Goal: Information Seeking & Learning: Learn about a topic

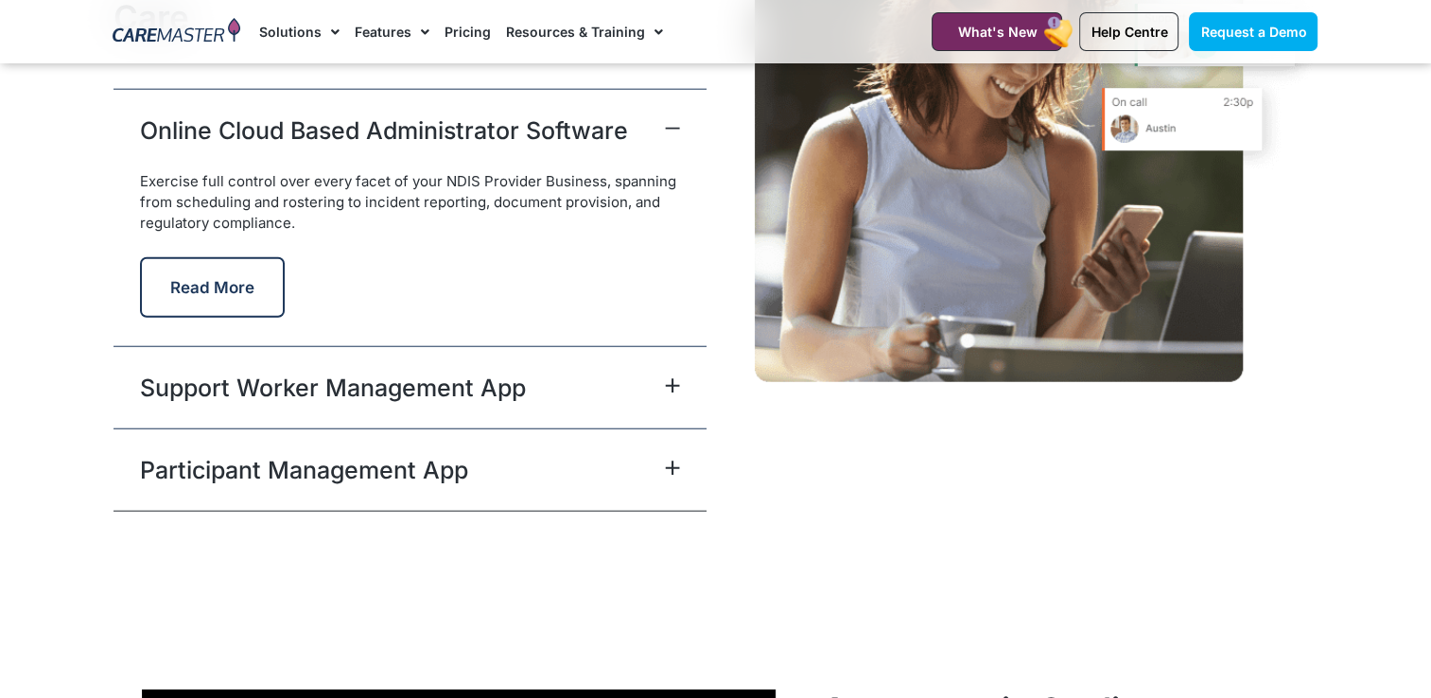
scroll to position [4818, 0]
click at [542, 469] on div "Participant Management App" at bounding box center [409, 469] width 593 height 82
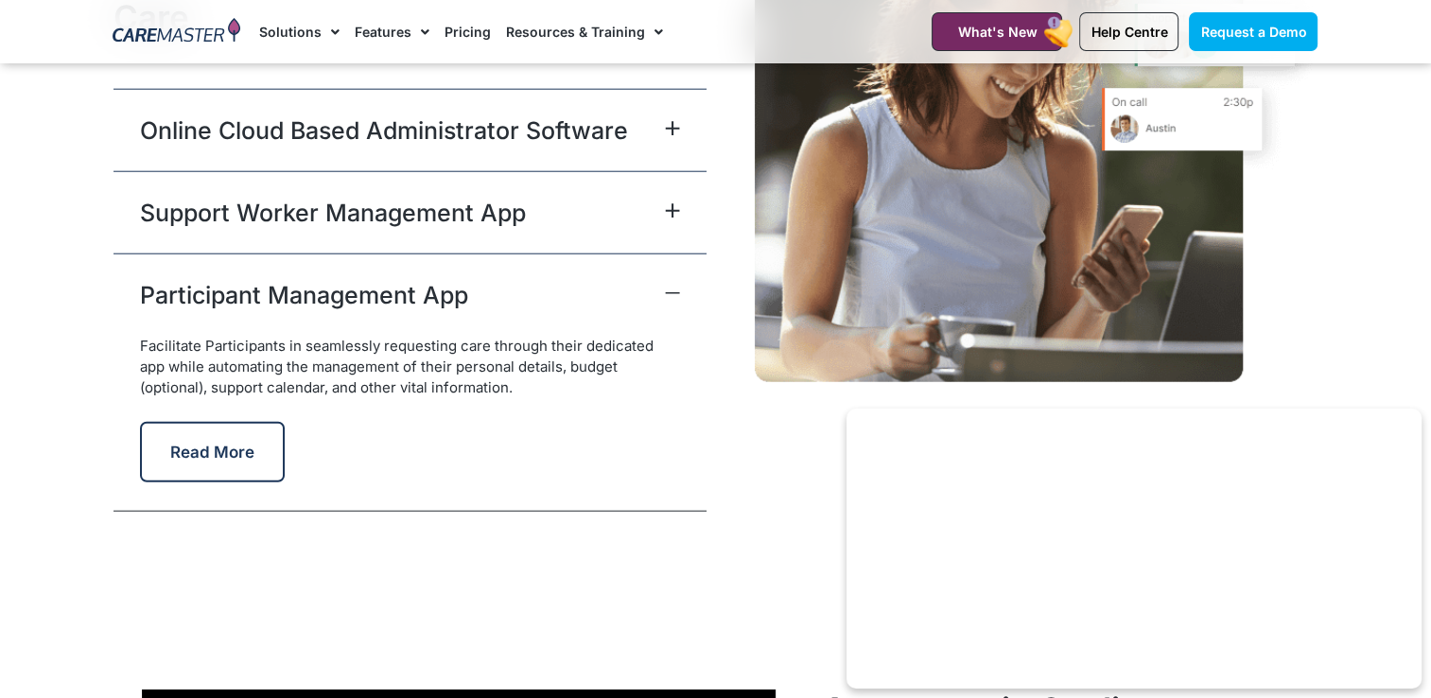
click at [559, 278] on div "Participant Management App" at bounding box center [409, 294] width 593 height 82
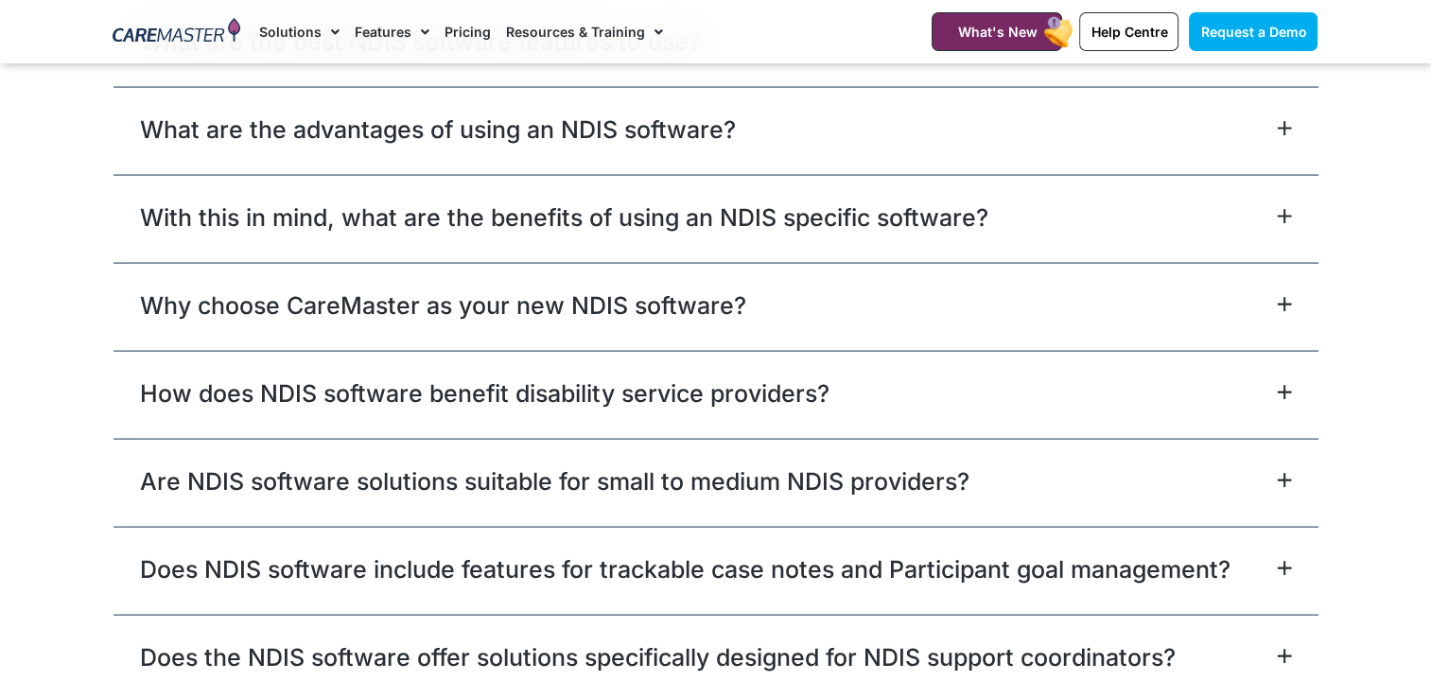
scroll to position [11313, 0]
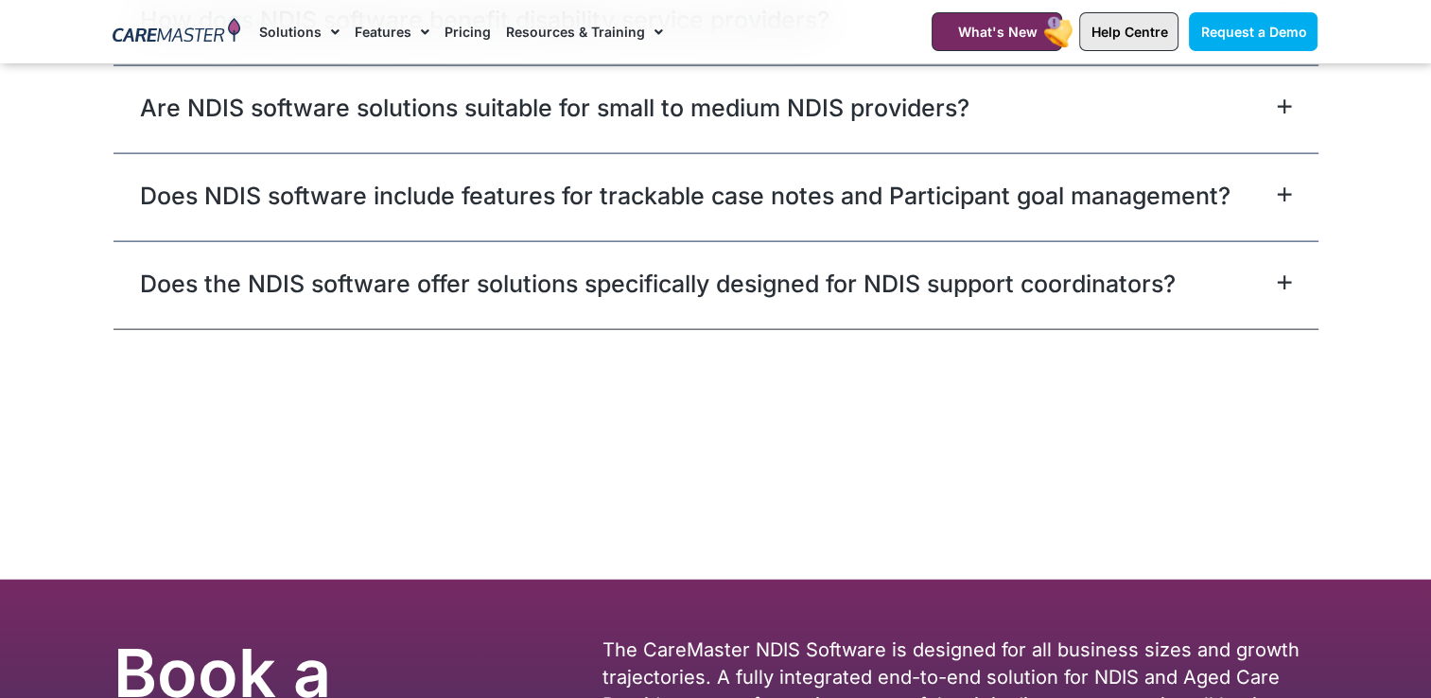
click at [1142, 28] on span "Help Centre" at bounding box center [1128, 32] width 77 height 16
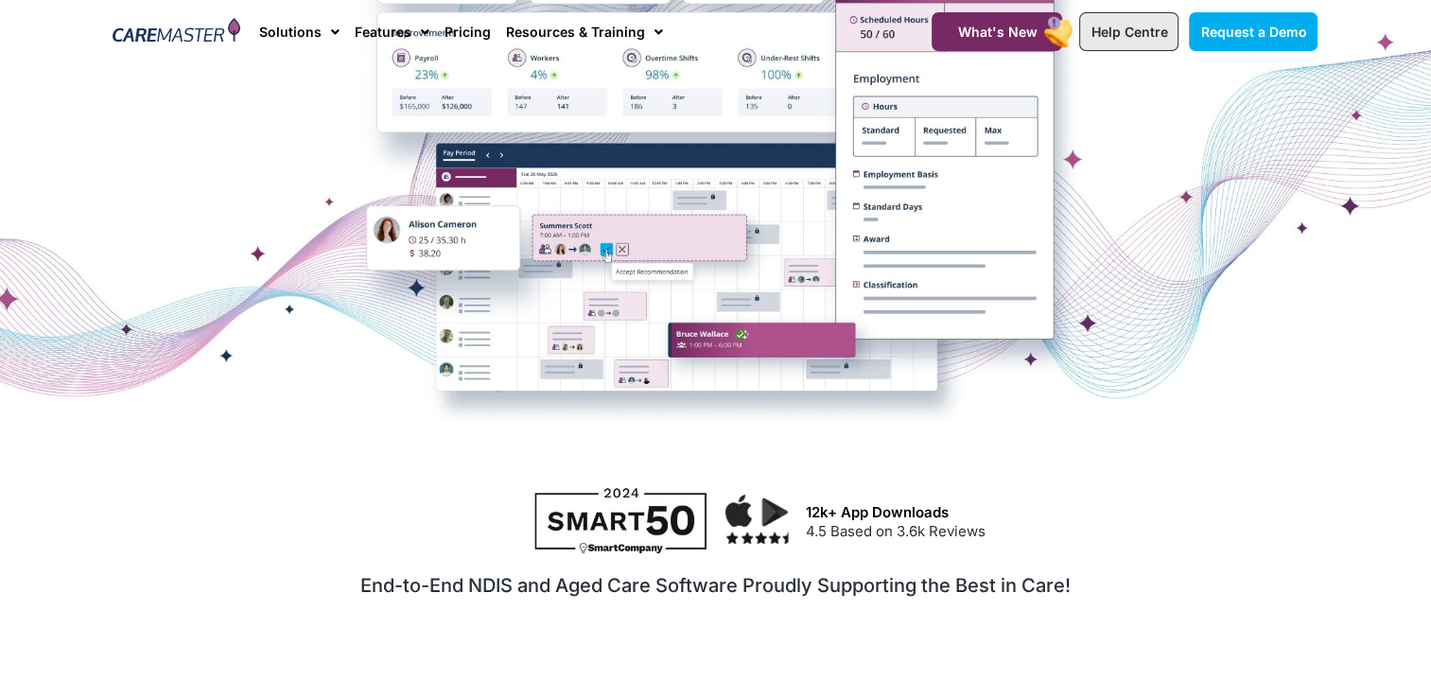
scroll to position [0, 0]
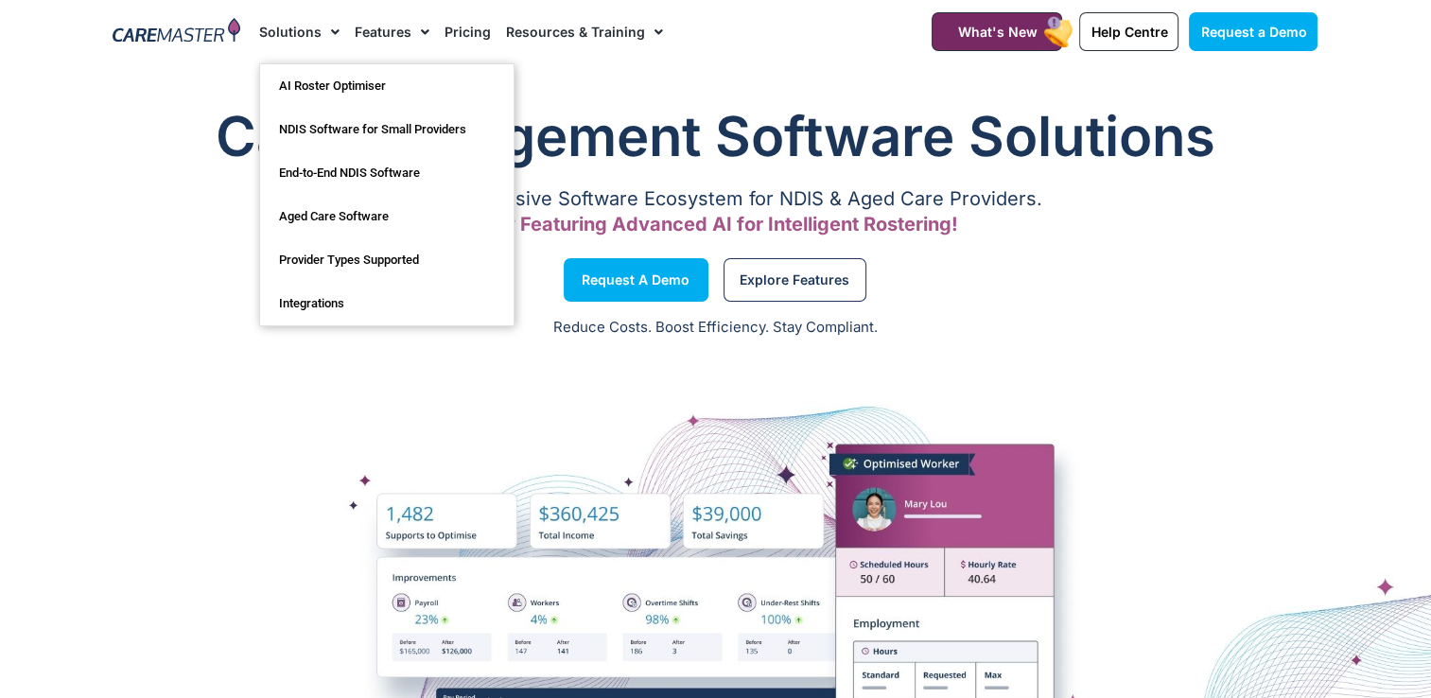
click at [310, 24] on link "Solutions" at bounding box center [299, 31] width 80 height 63
click at [148, 236] on div "A Comprehensive Software Ecosystem for NDIS & Aged Care Providers. Now Featurin…" at bounding box center [715, 219] width 1205 height 52
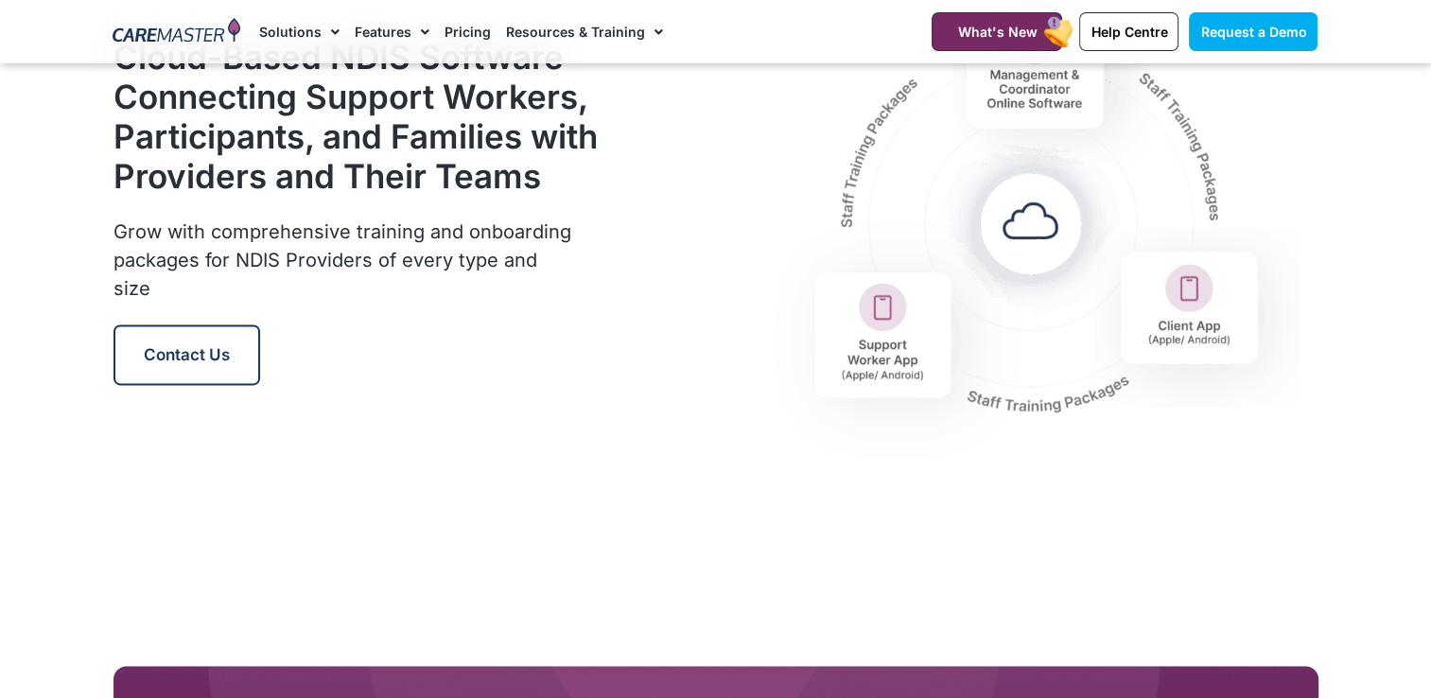
scroll to position [2383, 0]
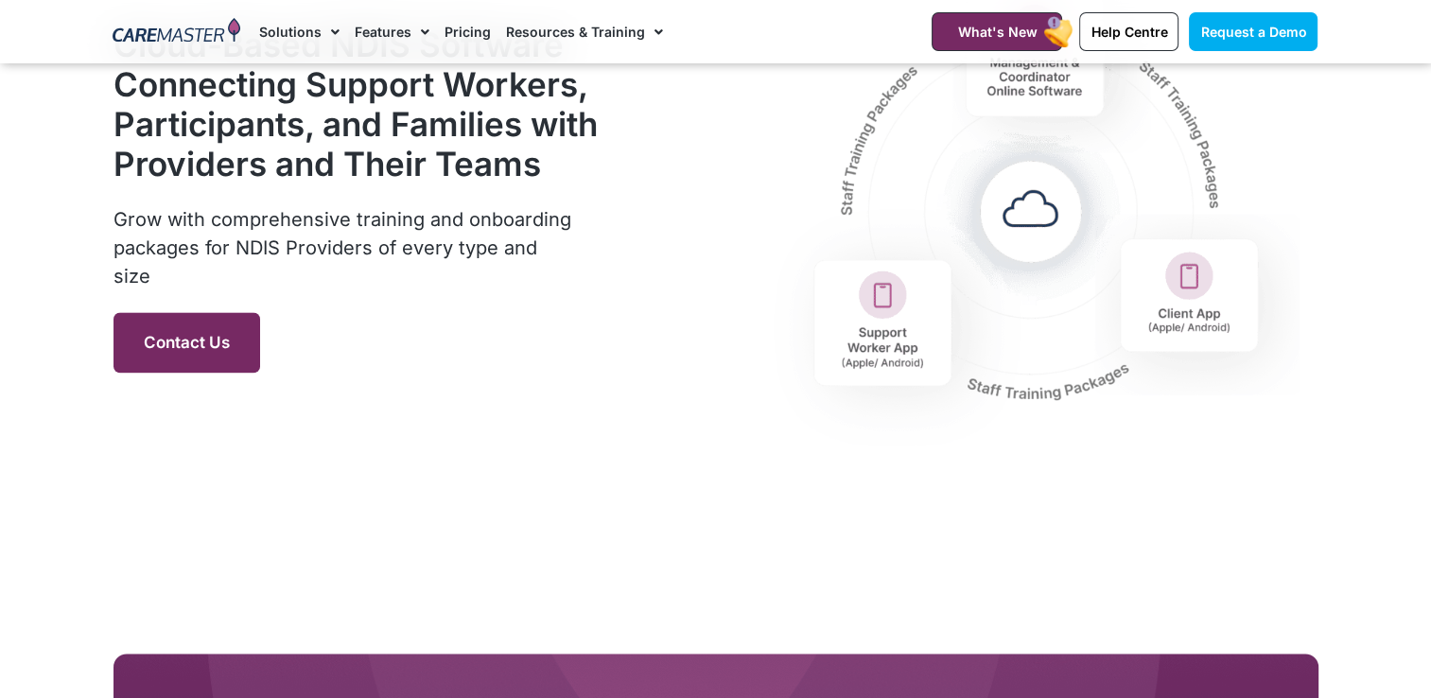
click at [221, 345] on span "Contact Us" at bounding box center [187, 342] width 86 height 19
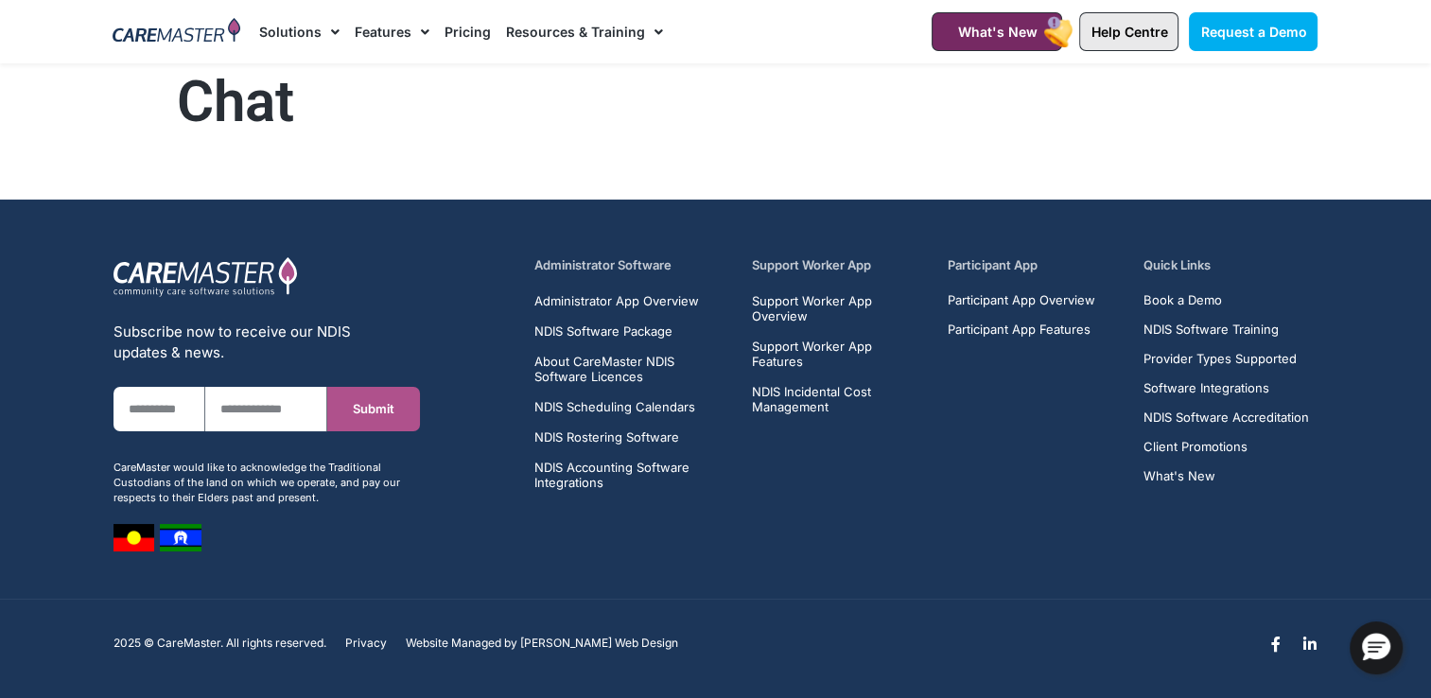
click at [1118, 32] on span "Help Centre" at bounding box center [1128, 32] width 77 height 16
